Goal: Task Accomplishment & Management: Use online tool/utility

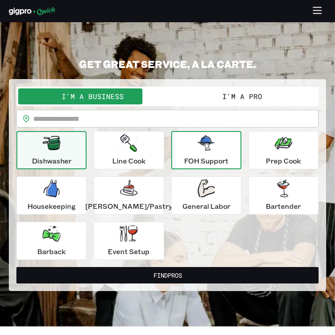
click at [198, 151] on icon "button" at bounding box center [207, 143] width 18 height 18
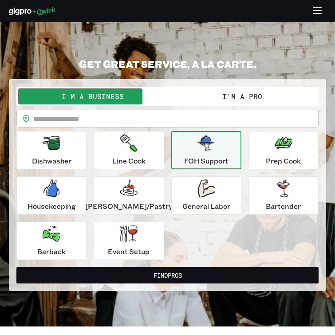
click at [221, 106] on div "I'm a Business I'm a Pro" at bounding box center [167, 97] width 302 height 20
click at [221, 101] on button "I'm a Pro" at bounding box center [243, 96] width 150 height 16
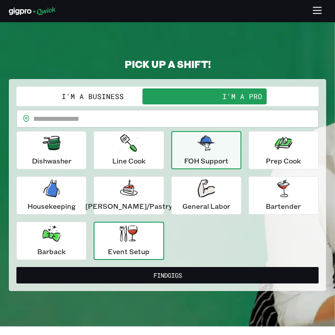
click at [130, 242] on div "Event Setup" at bounding box center [129, 241] width 42 height 32
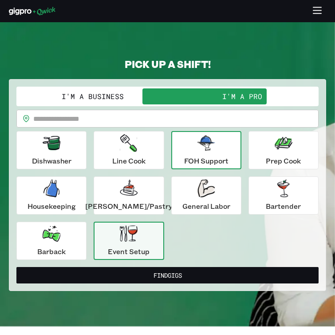
click at [184, 157] on p "FOH Support" at bounding box center [206, 160] width 44 height 11
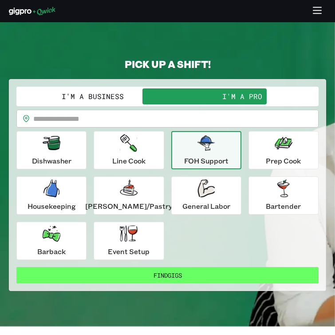
click at [186, 277] on button "Find Gigs" at bounding box center [167, 275] width 302 height 16
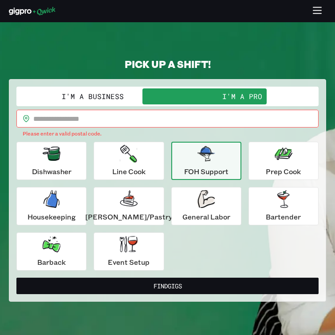
click at [111, 116] on input "text" at bounding box center [175, 119] width 285 height 18
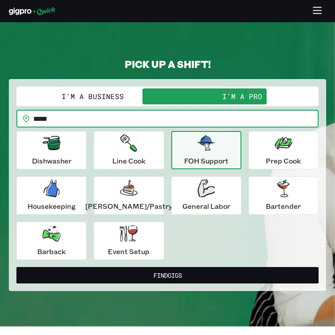
type input "*****"
click at [16, 267] on button "Find Gigs" at bounding box center [167, 275] width 302 height 16
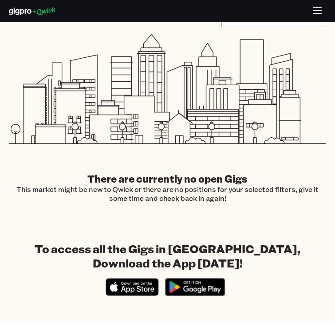
scroll to position [173, 0]
